Goal: Book appointment/travel/reservation

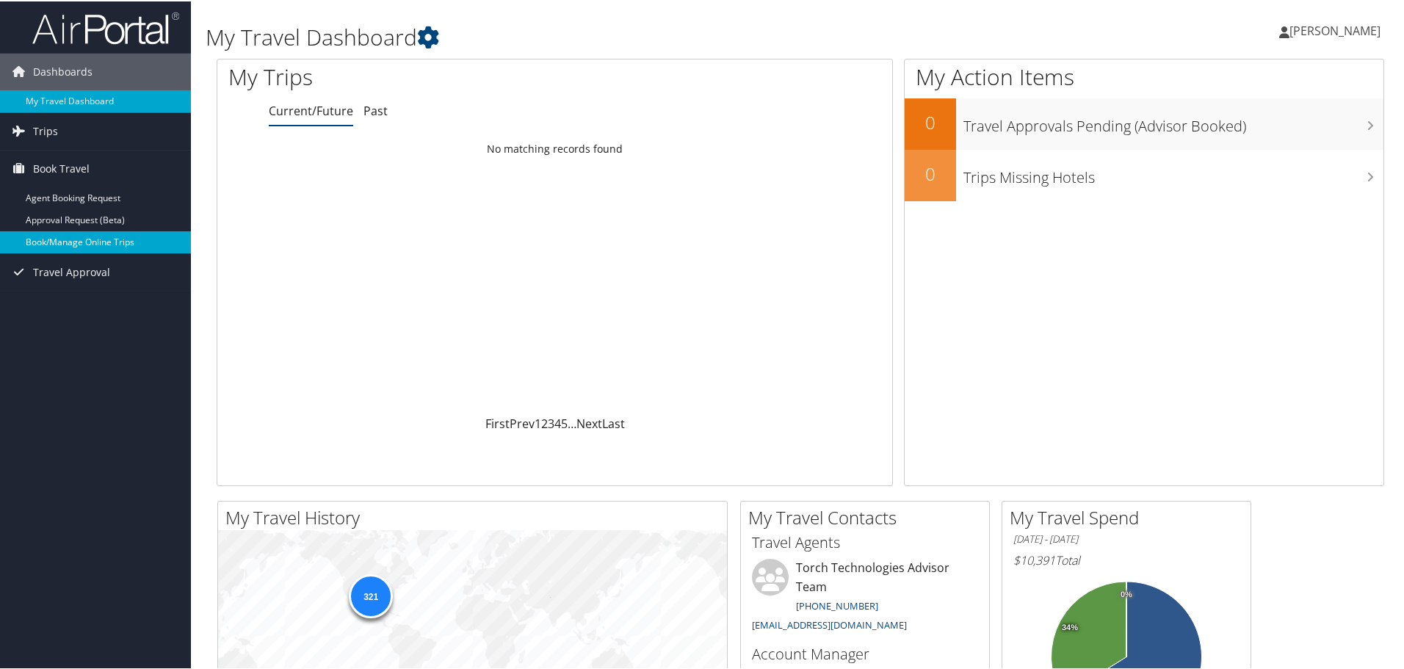
click at [75, 242] on link "Book/Manage Online Trips" at bounding box center [95, 241] width 191 height 22
